Goal: Information Seeking & Learning: Find specific fact

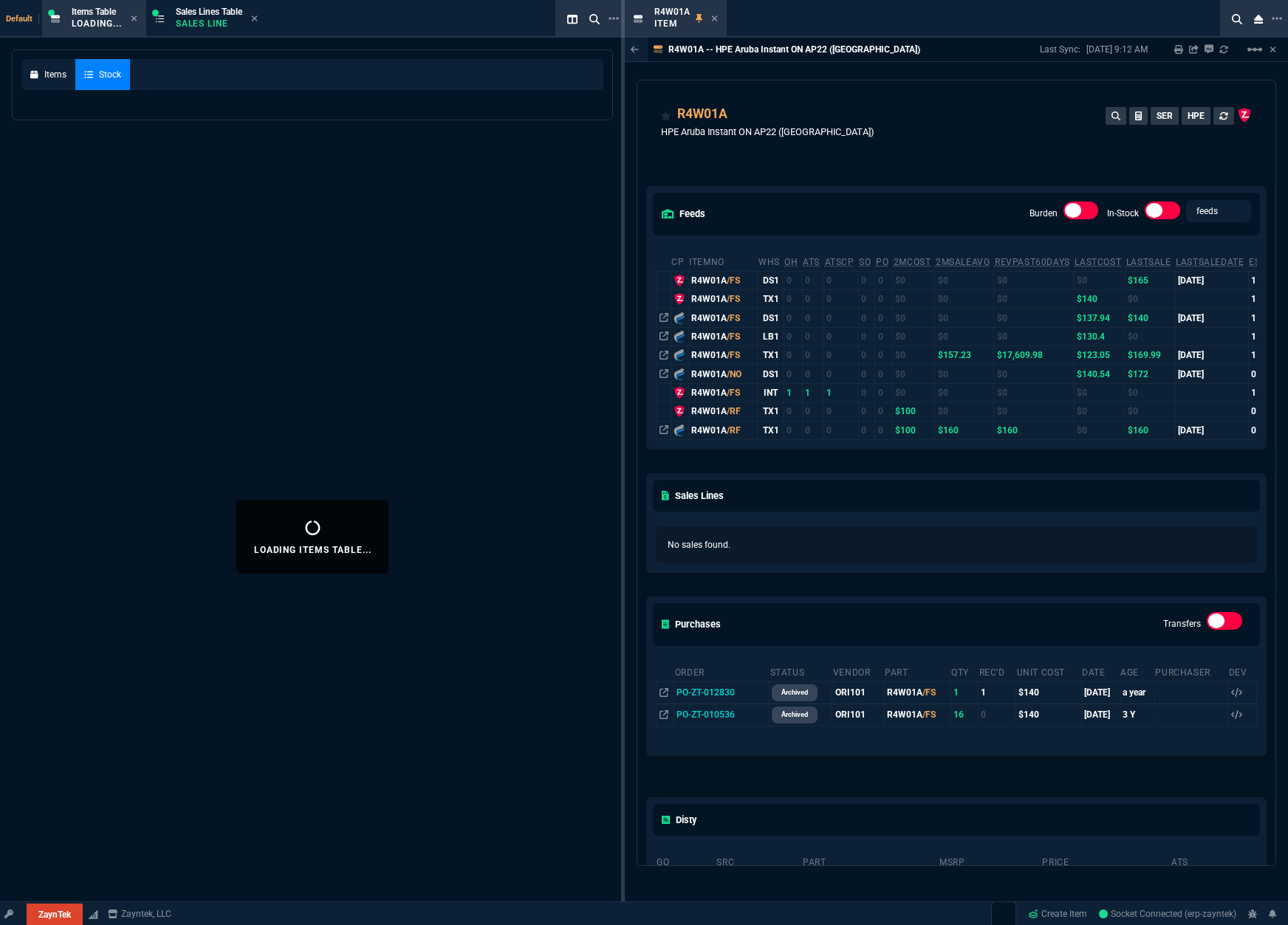
select select
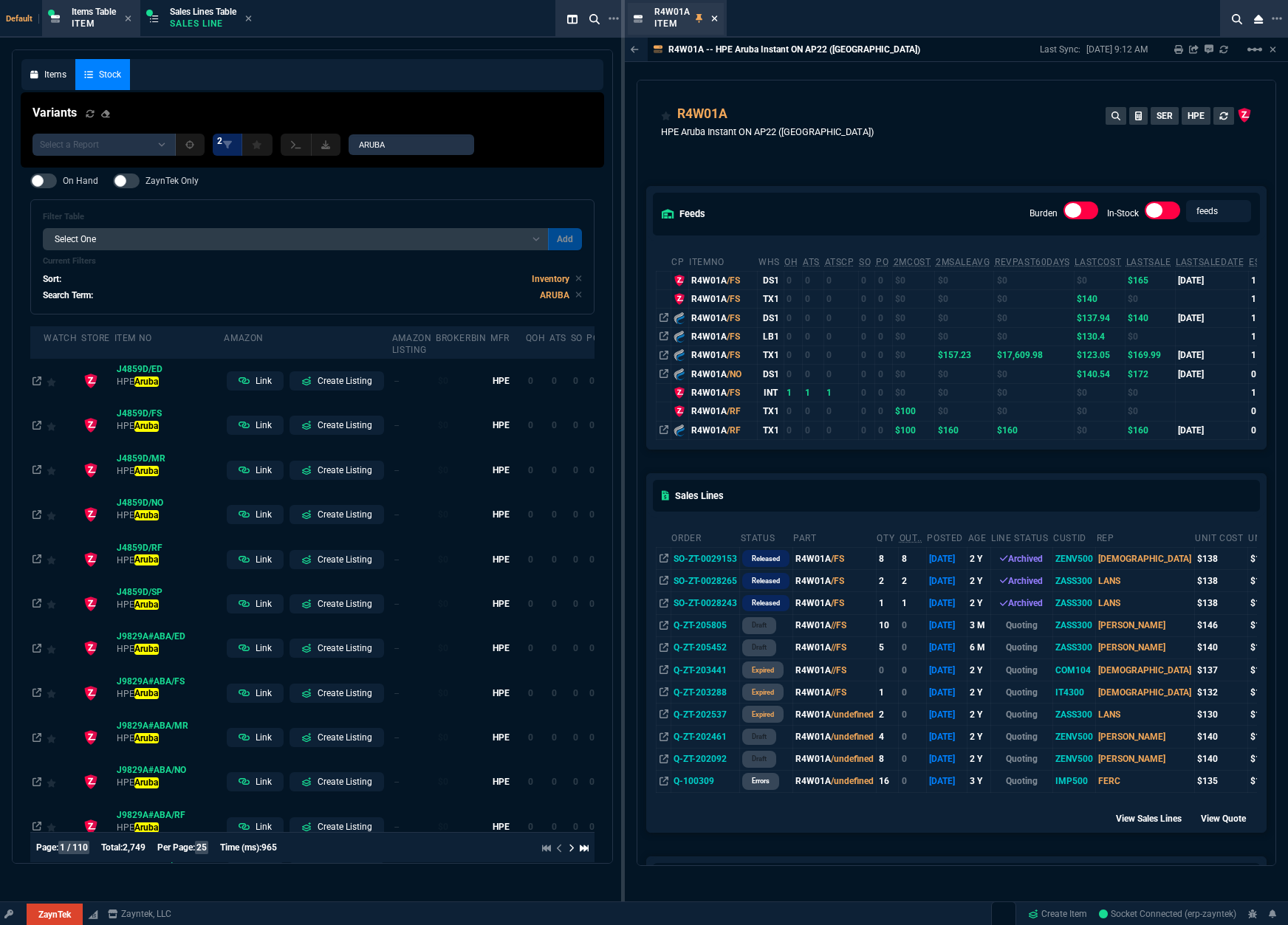
click at [715, 23] on icon at bounding box center [715, 18] width 7 height 9
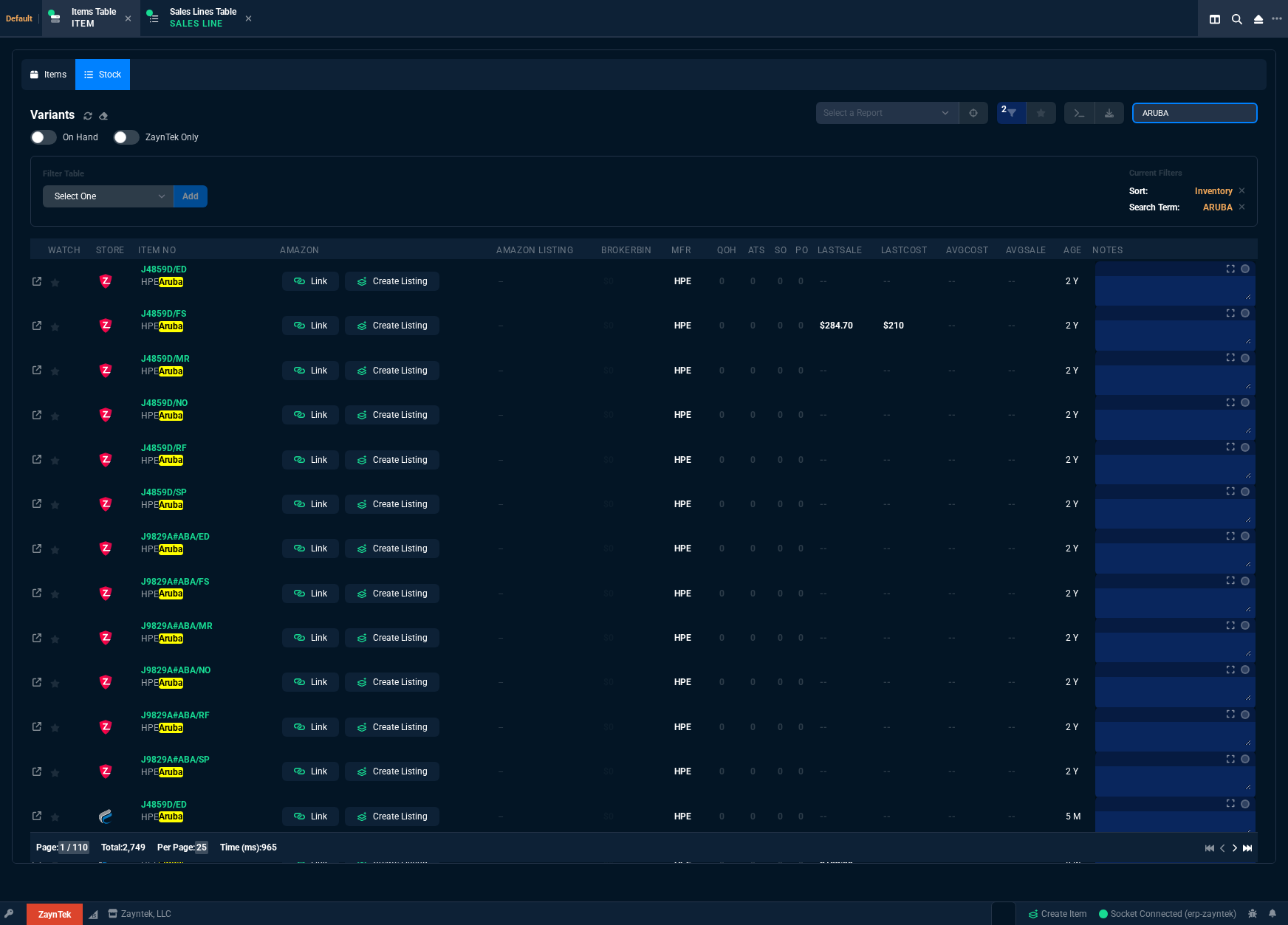
click at [1183, 119] on input "ARUBA" at bounding box center [1194, 113] width 125 height 21
click at [784, 143] on div "On Hand ZaynTek Only Filter Table Select One Add Filter () Age (daysAgo) Amazon…" at bounding box center [644, 179] width 1227 height 97
click at [1177, 108] on input "ARUBA" at bounding box center [1194, 113] width 125 height 21
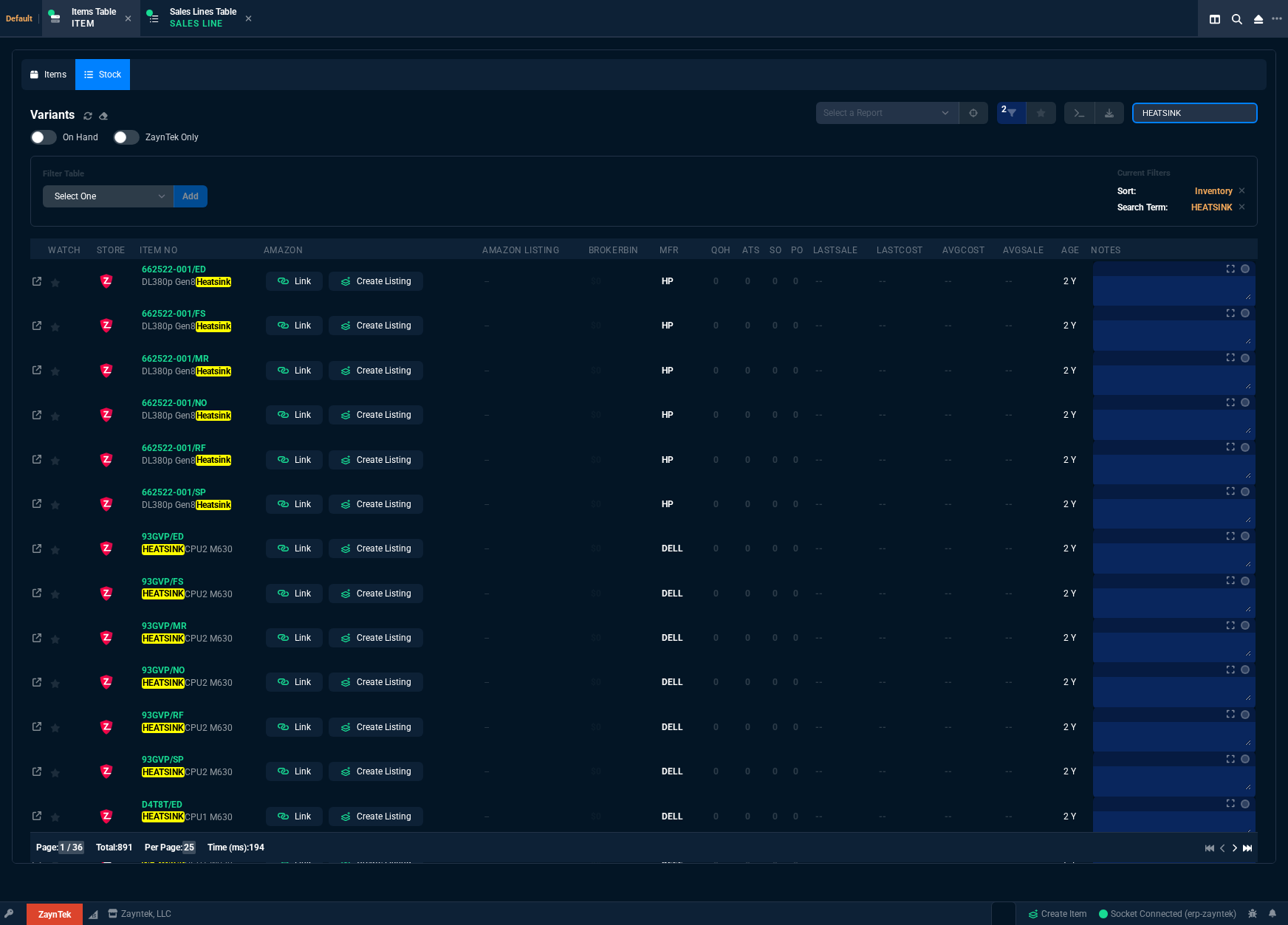
type input "HEATSINK"
click at [41, 134] on div at bounding box center [43, 138] width 27 height 15
click at [30, 137] on input "On Hand" at bounding box center [29, 137] width 1 height 1
checkbox input "true"
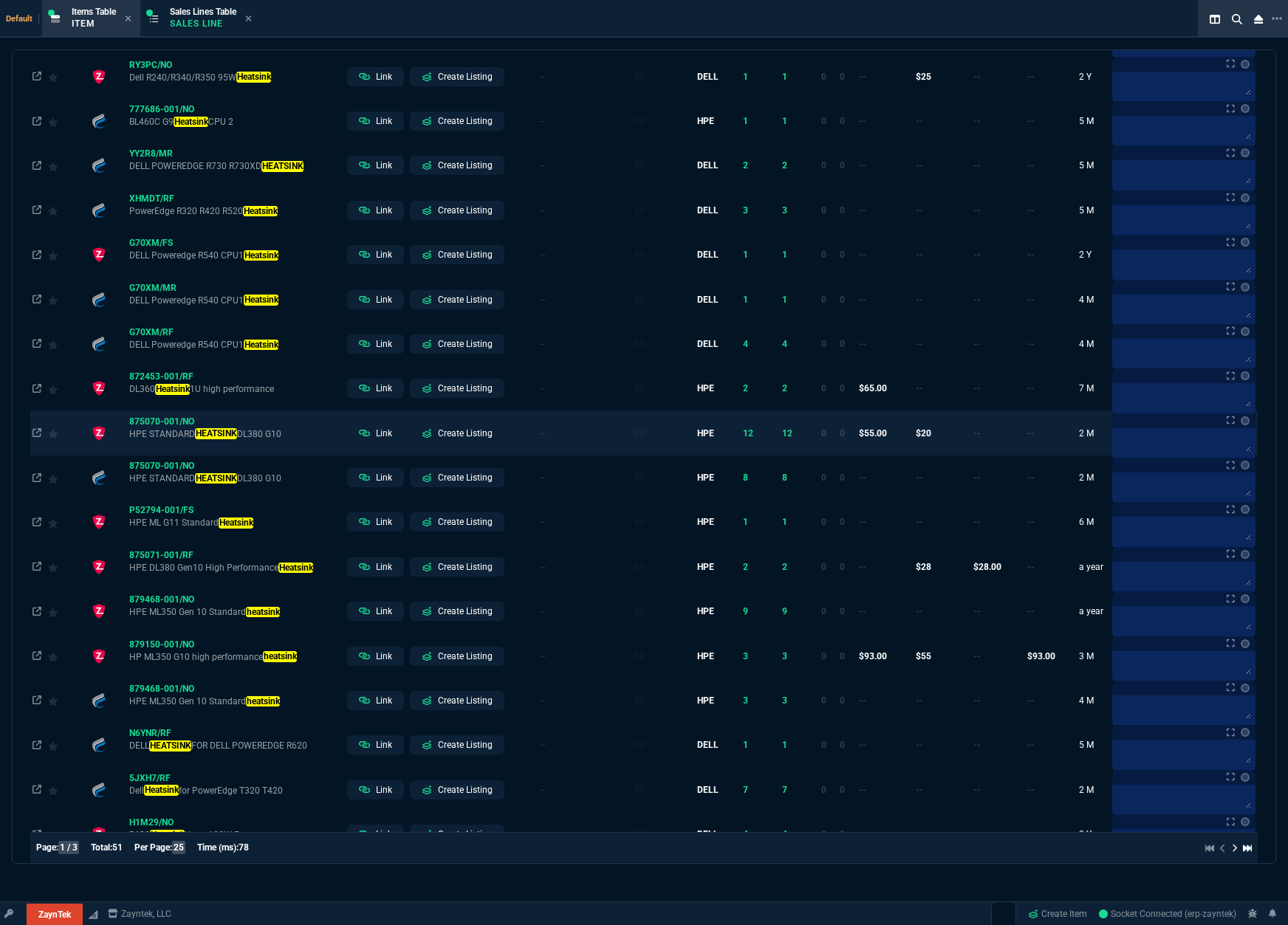
scroll to position [587, 0]
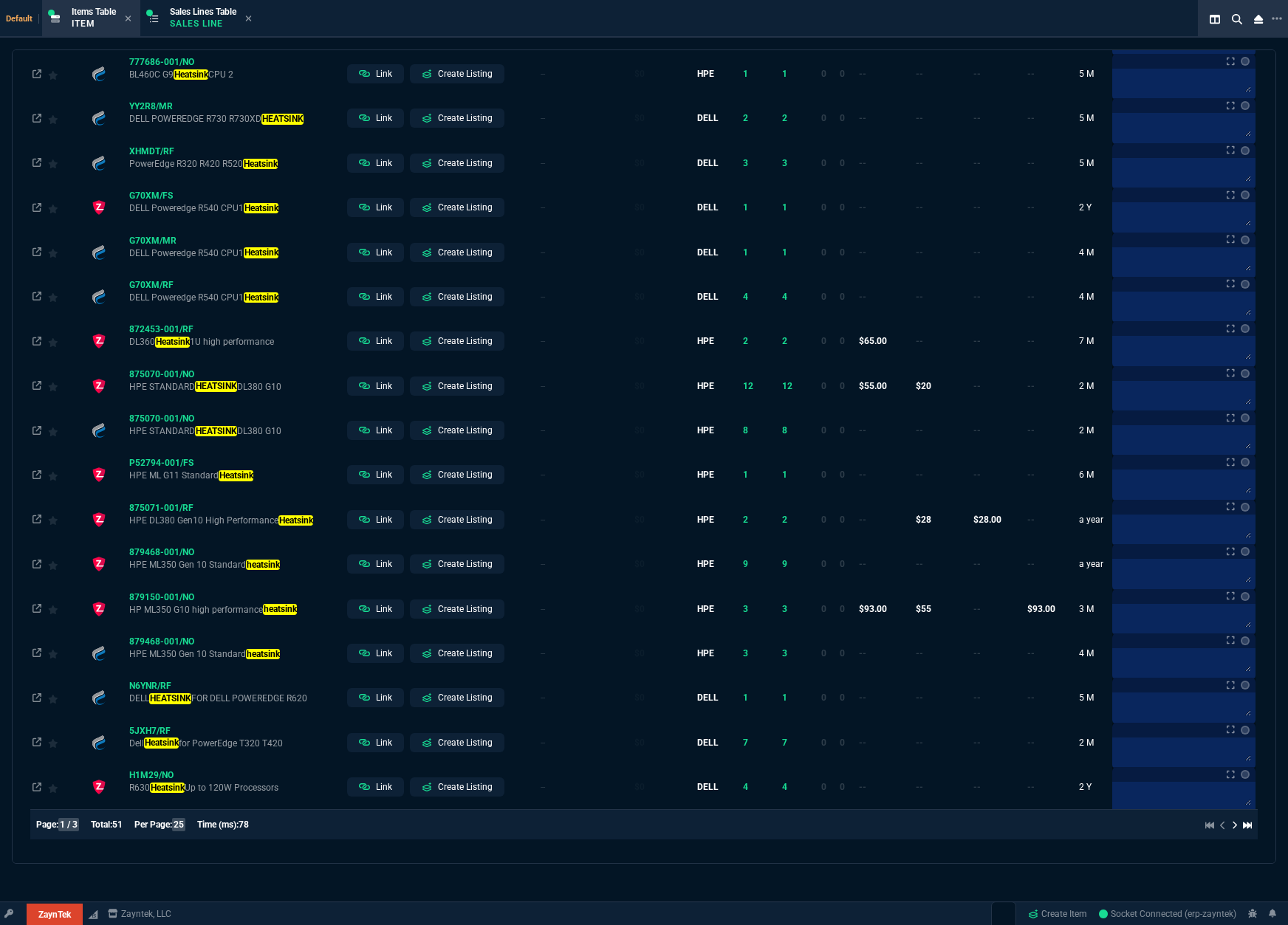
click at [185, 825] on span "25" at bounding box center [179, 825] width 13 height 13
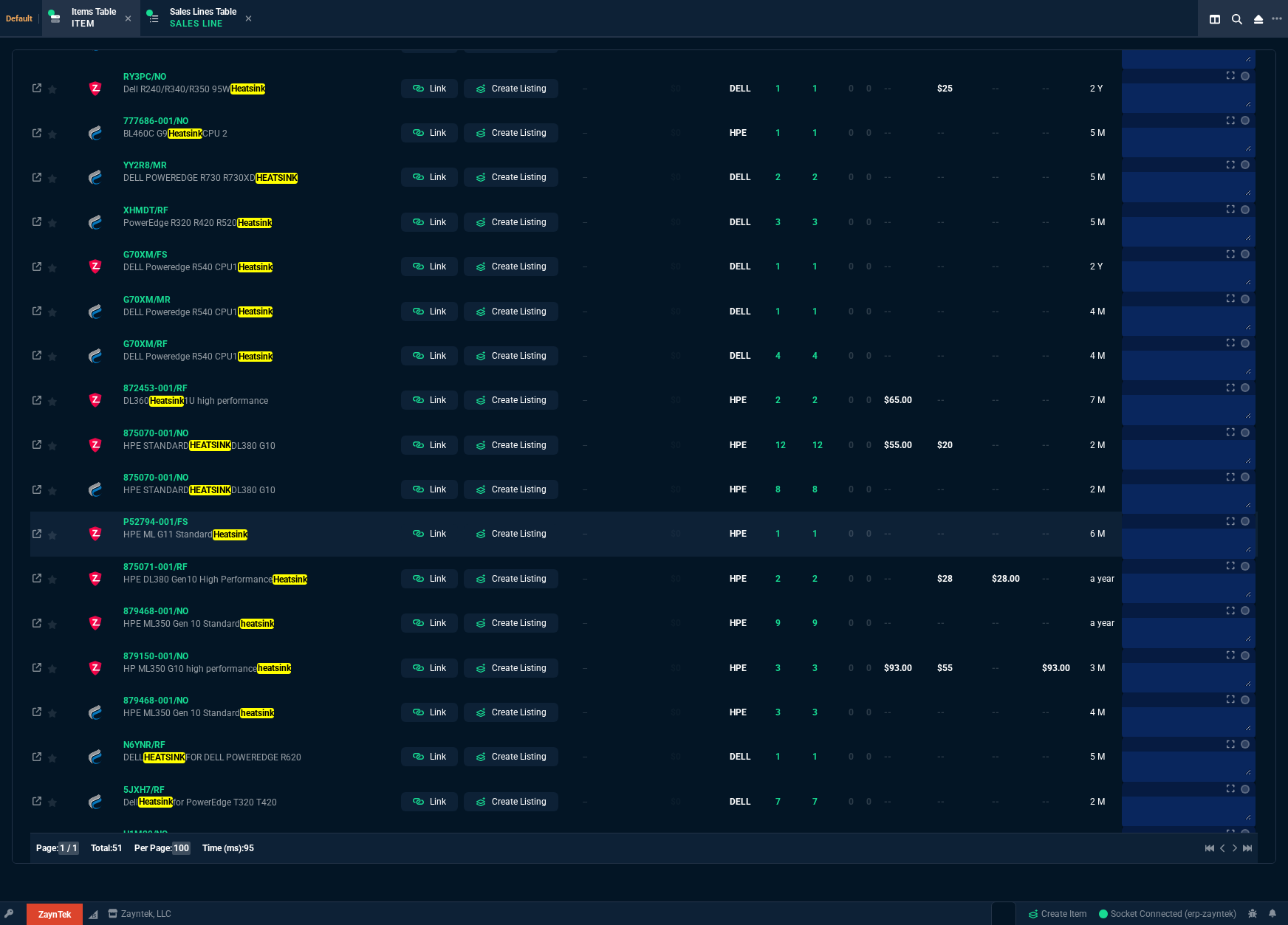
scroll to position [0, 0]
